Goal: Transaction & Acquisition: Book appointment/travel/reservation

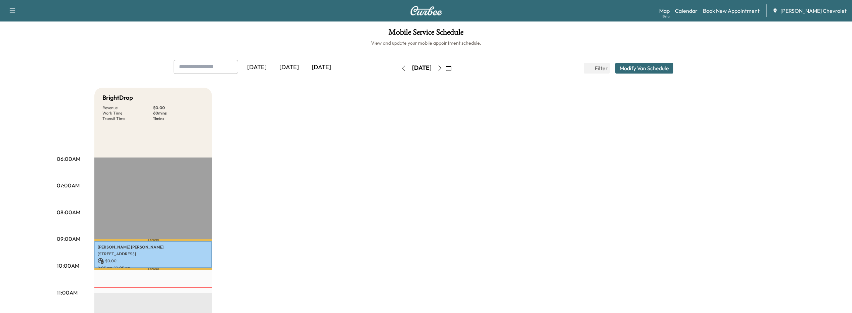
click at [443, 70] on icon "button" at bounding box center [439, 67] width 5 height 5
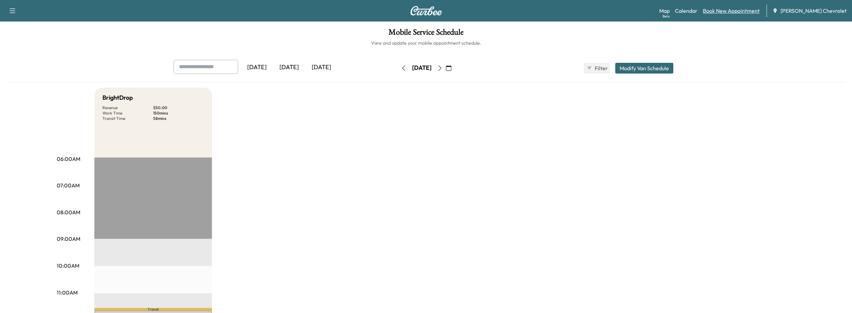
click at [750, 10] on link "Book New Appointment" at bounding box center [731, 11] width 57 height 8
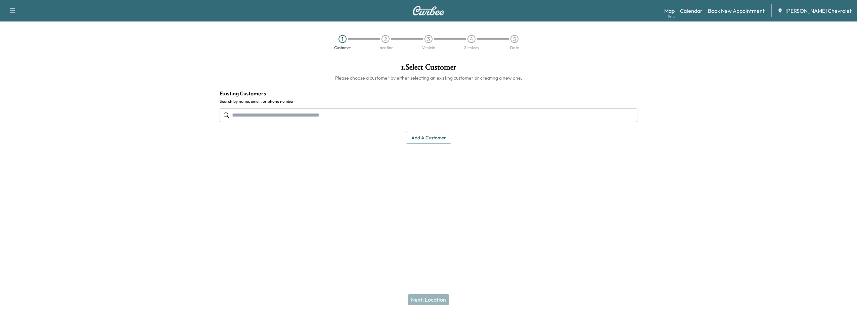
click at [346, 114] on input "text" at bounding box center [429, 115] width 418 height 14
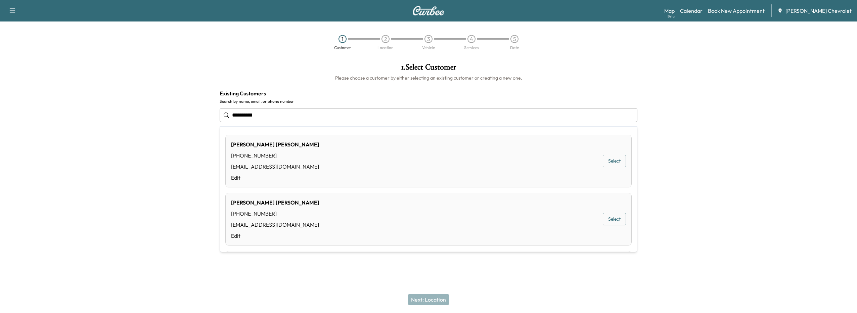
click at [615, 159] on button "Select" at bounding box center [614, 161] width 23 height 12
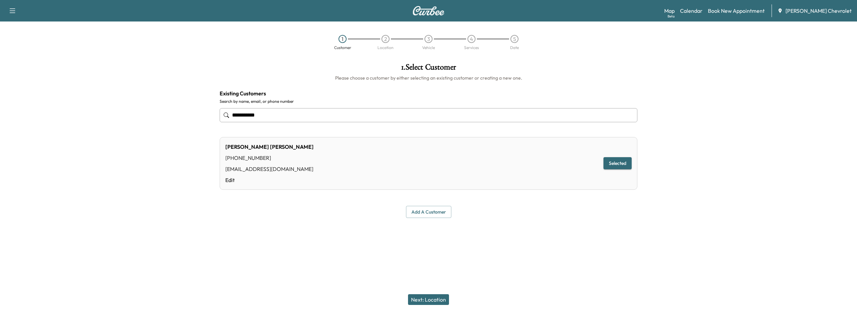
type input "**********"
click at [611, 164] on button "Selected" at bounding box center [618, 163] width 28 height 12
click at [418, 300] on button "Next: Location" at bounding box center [428, 299] width 41 height 11
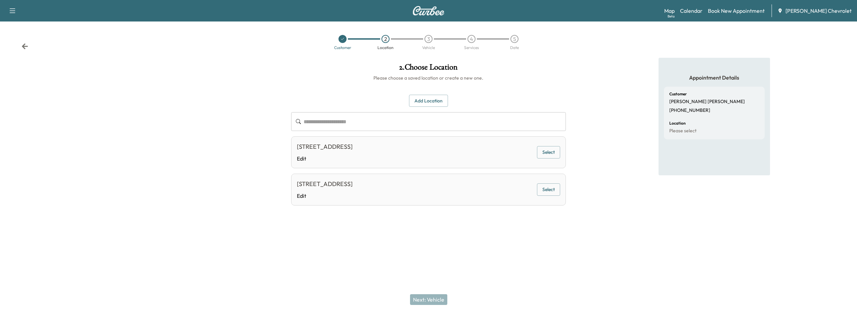
click at [547, 157] on button "Select" at bounding box center [548, 152] width 23 height 12
click at [418, 301] on button "Next: Vehicle" at bounding box center [428, 299] width 37 height 11
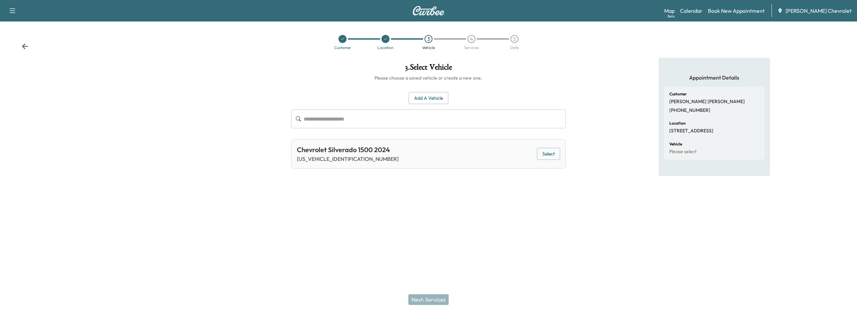
click at [548, 150] on button "Select" at bounding box center [548, 154] width 23 height 12
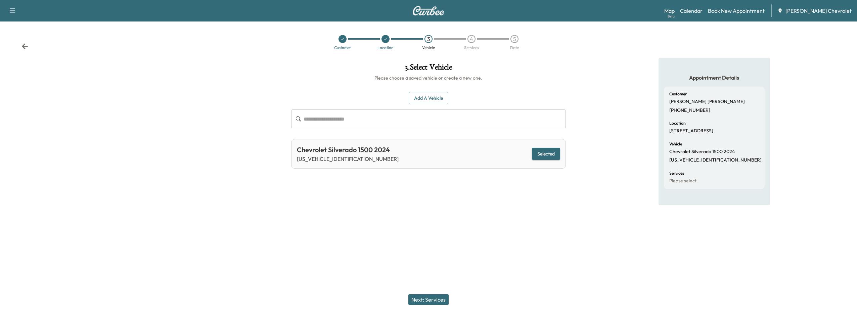
click at [426, 302] on button "Next: Services" at bounding box center [428, 299] width 40 height 11
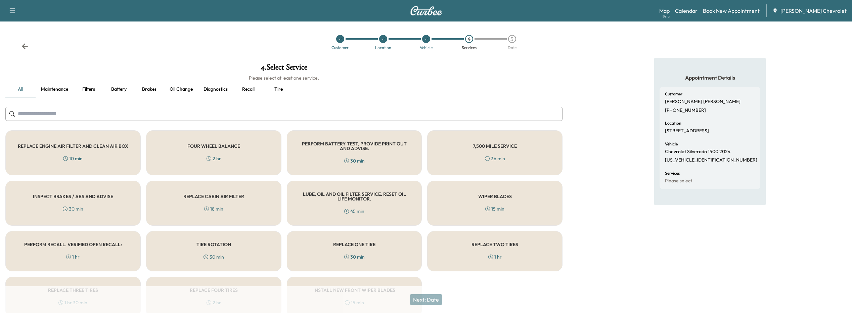
click at [105, 253] on div "PERFORM RECALL. VERIFIED OPEN RECALL: 1 hr" at bounding box center [72, 251] width 135 height 40
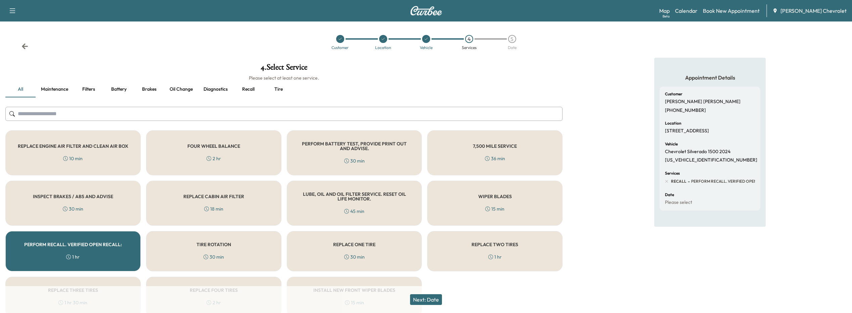
click at [123, 113] on input "text" at bounding box center [283, 114] width 557 height 14
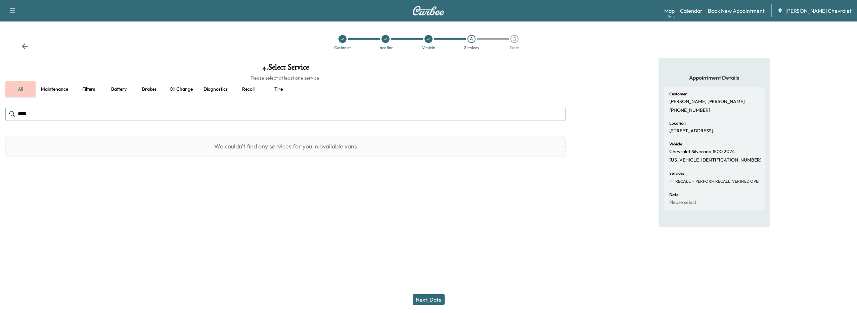
type input "****"
click at [14, 85] on button "all" at bounding box center [20, 89] width 30 height 16
click at [59, 115] on input "****" at bounding box center [285, 114] width 561 height 14
click at [174, 87] on button "Oil Change" at bounding box center [181, 89] width 34 height 16
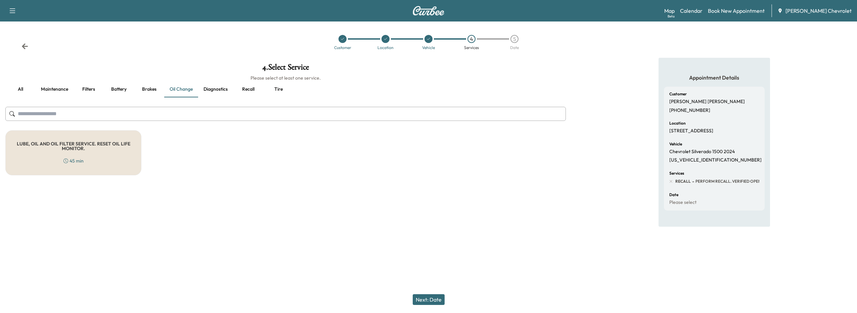
click at [121, 145] on h5 "LUBE, OIL AND OIL FILTER SERVICE. RESET OIL LIFE MONITOR." at bounding box center [73, 145] width 114 height 9
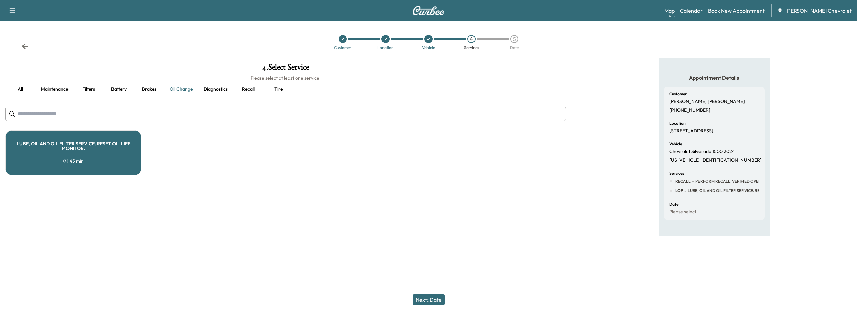
click at [427, 300] on button "Next: Date" at bounding box center [429, 299] width 32 height 11
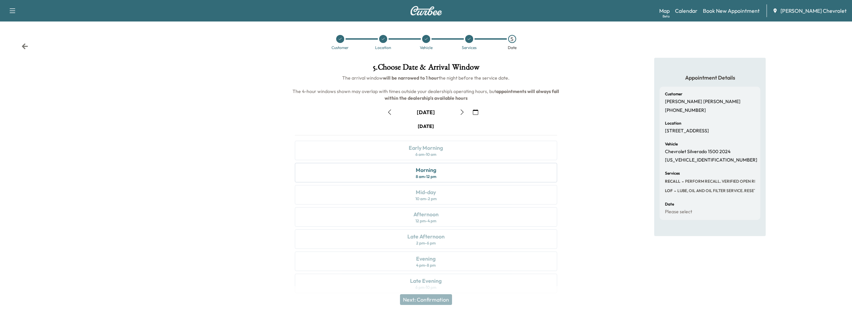
click at [462, 112] on icon "button" at bounding box center [461, 111] width 5 height 5
click at [447, 171] on div "Morning 8 am - 12 pm" at bounding box center [426, 172] width 263 height 19
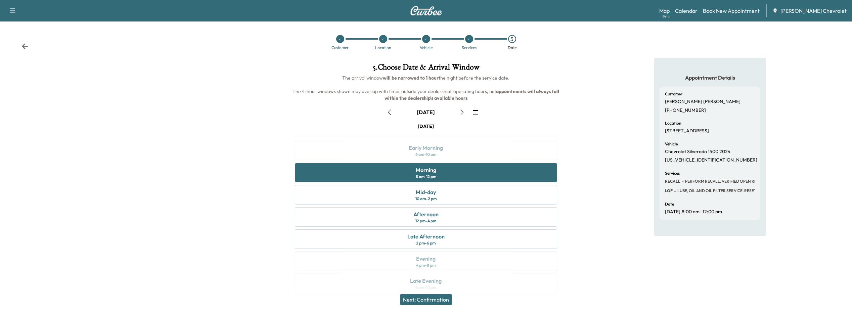
click at [431, 299] on button "Next: Confirmation" at bounding box center [426, 299] width 52 height 11
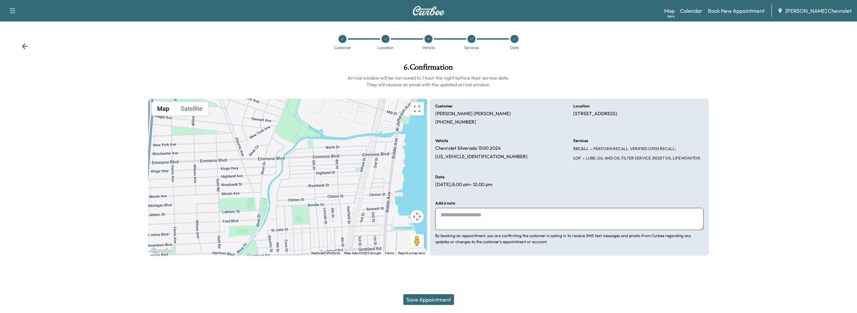
click at [444, 300] on button "Save Appointment" at bounding box center [428, 299] width 51 height 11
